Goal: Navigation & Orientation: Find specific page/section

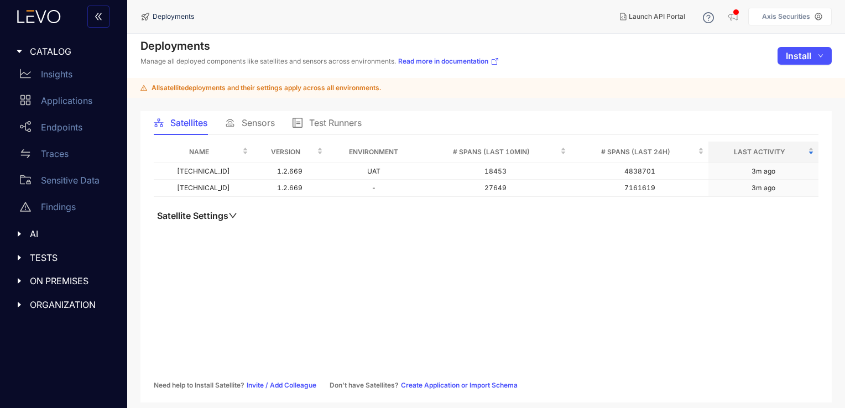
click at [258, 118] on span "Sensors" at bounding box center [258, 123] width 33 height 10
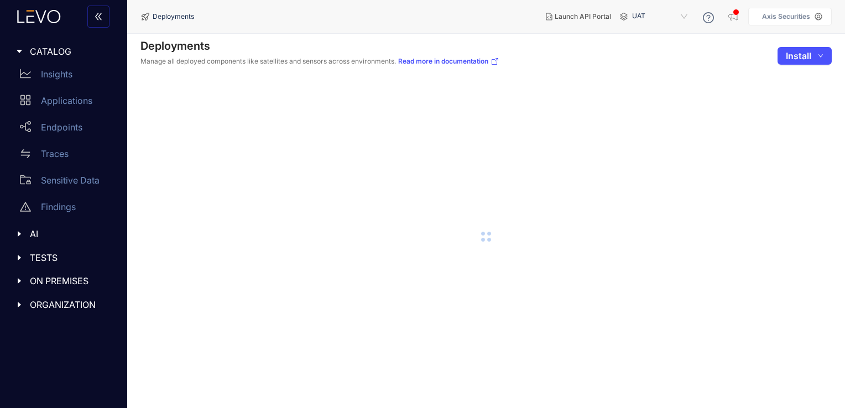
click at [655, 21] on span "UAT" at bounding box center [661, 17] width 58 height 18
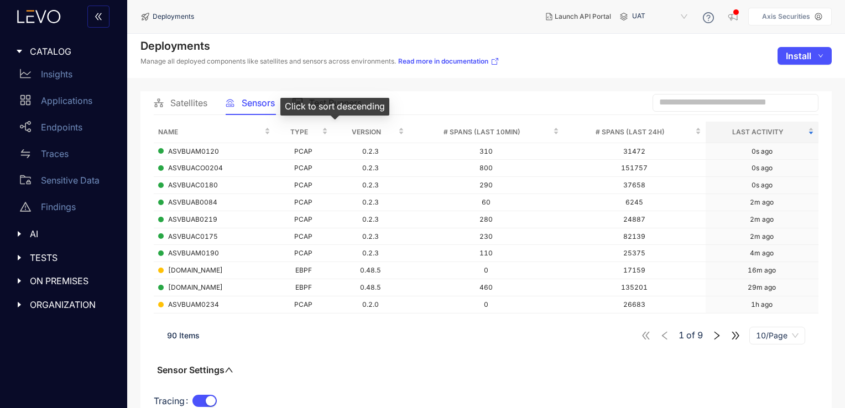
click at [323, 108] on div "Click to sort descending" at bounding box center [334, 107] width 109 height 18
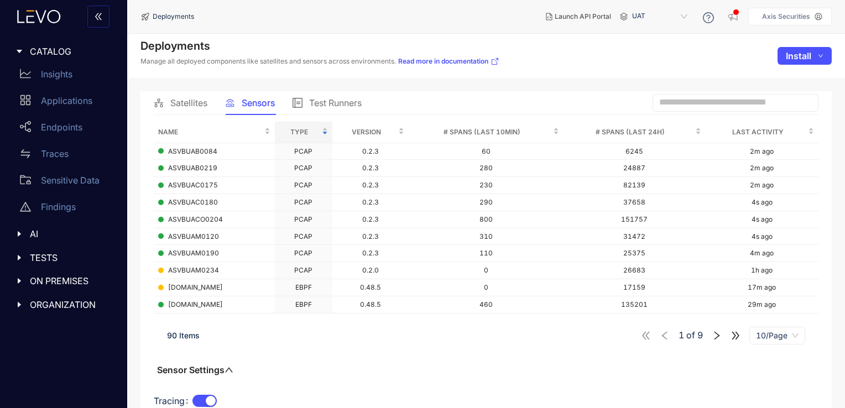
click at [327, 100] on span "Test Runners" at bounding box center [335, 103] width 53 height 10
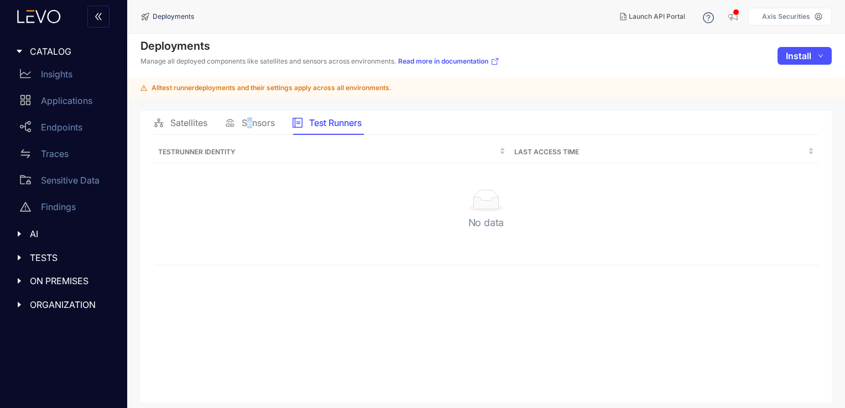
drag, startPoint x: 327, startPoint y: 100, endPoint x: 246, endPoint y: 121, distance: 83.4
click at [246, 121] on span "Sensors" at bounding box center [258, 123] width 33 height 10
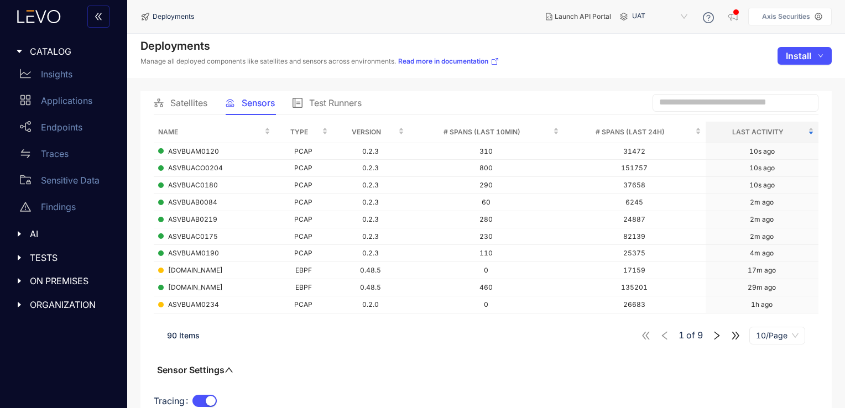
drag, startPoint x: 246, startPoint y: 121, endPoint x: 190, endPoint y: 110, distance: 57.5
click at [190, 110] on div "Satellites" at bounding box center [181, 102] width 54 height 23
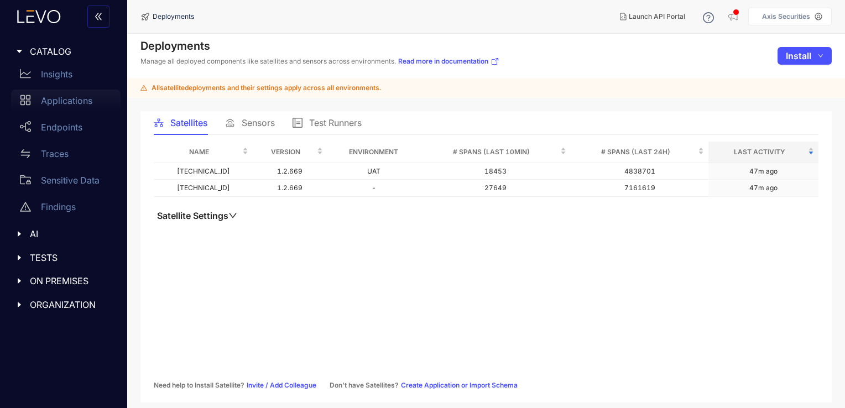
click at [90, 107] on div "Applications" at bounding box center [66, 101] width 110 height 22
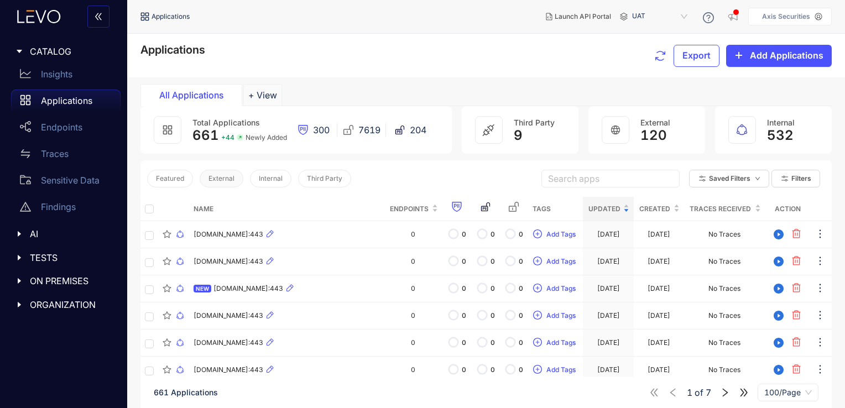
click at [223, 176] on span "External" at bounding box center [222, 179] width 26 height 8
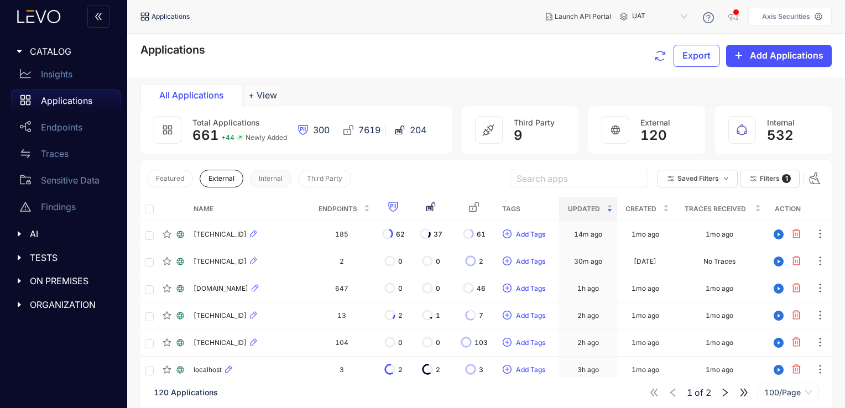
click at [273, 181] on span "Internal" at bounding box center [271, 179] width 24 height 8
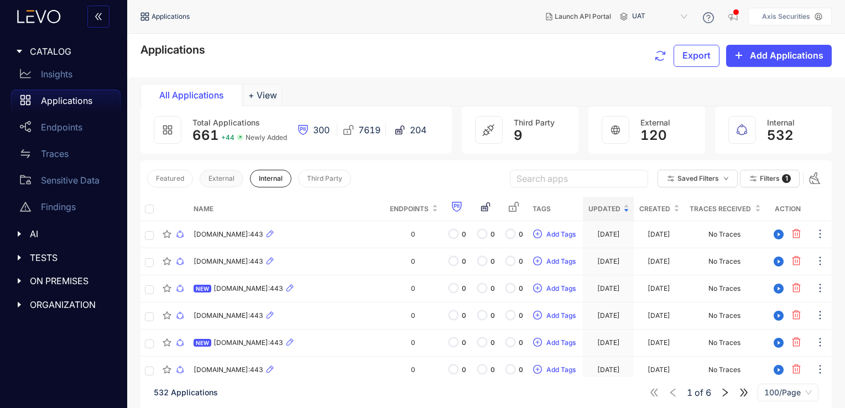
click at [230, 181] on span "External" at bounding box center [222, 179] width 26 height 8
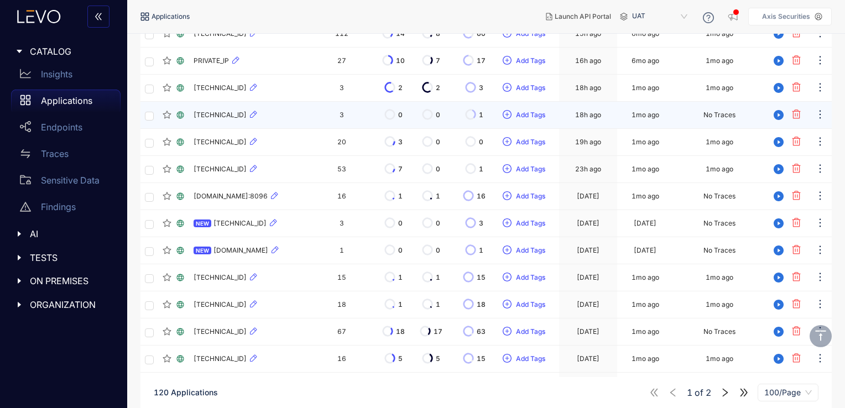
scroll to position [664, 0]
